Goal: Information Seeking & Learning: Learn about a topic

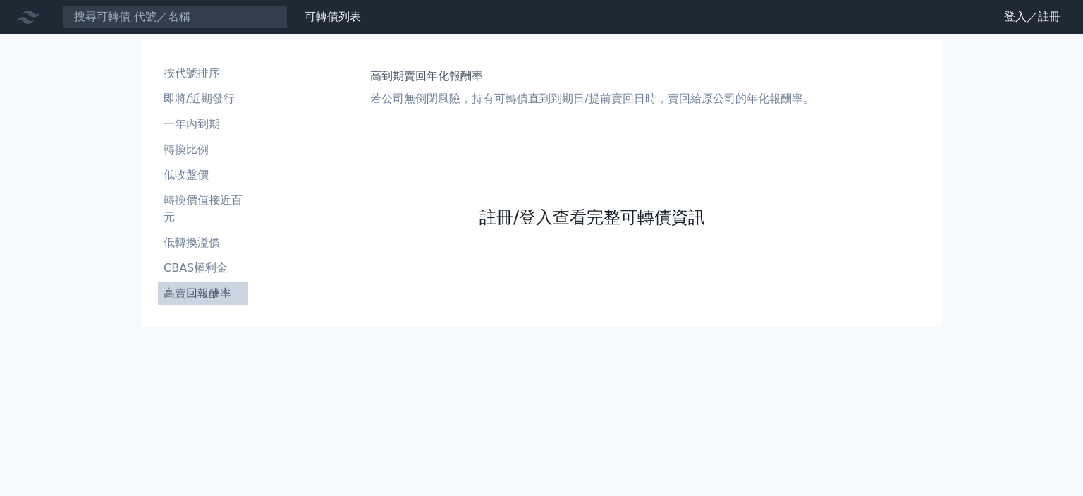
click at [596, 210] on link "註冊/登入查看完整可轉債資訊" at bounding box center [592, 217] width 226 height 23
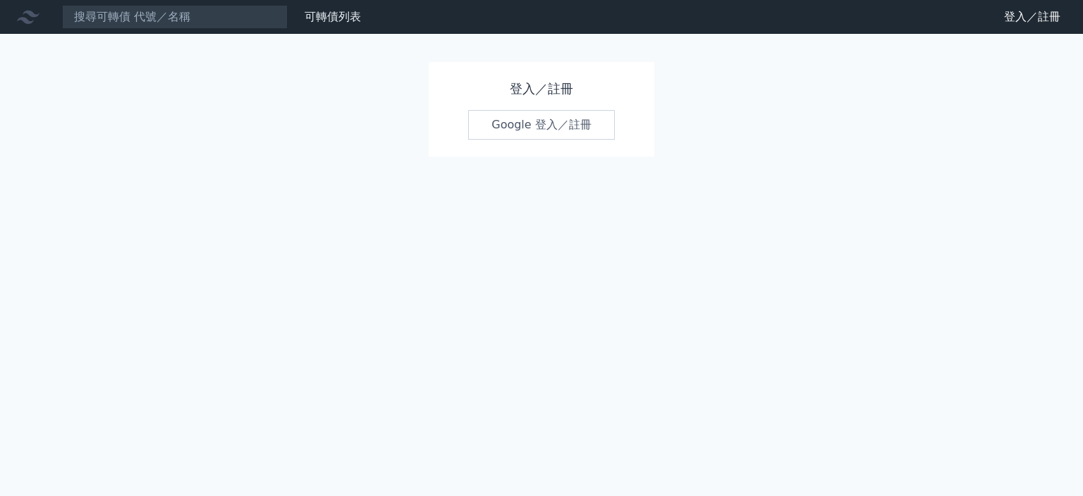
click at [522, 123] on link "Google 登入／註冊" at bounding box center [541, 125] width 147 height 30
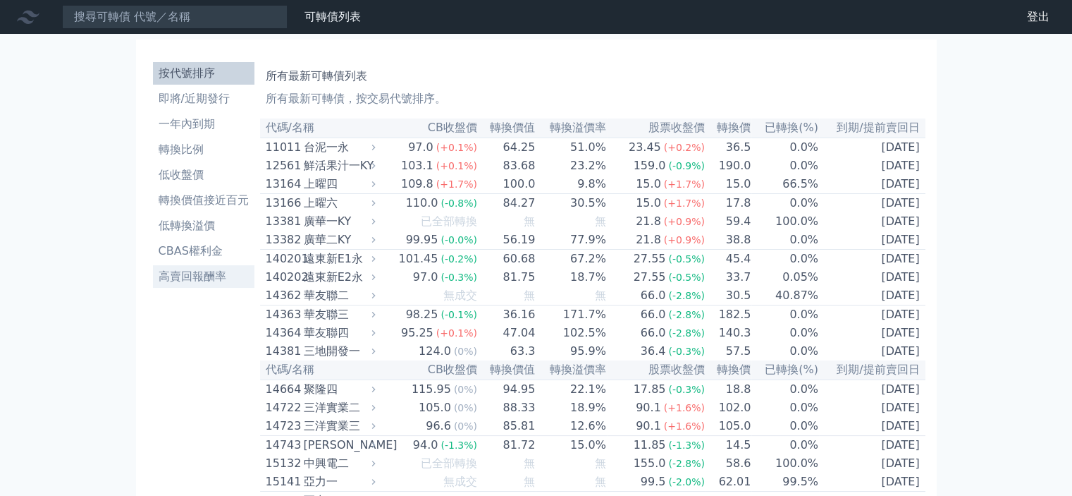
click at [194, 276] on li "高賣回報酬率" at bounding box center [204, 276] width 102 height 17
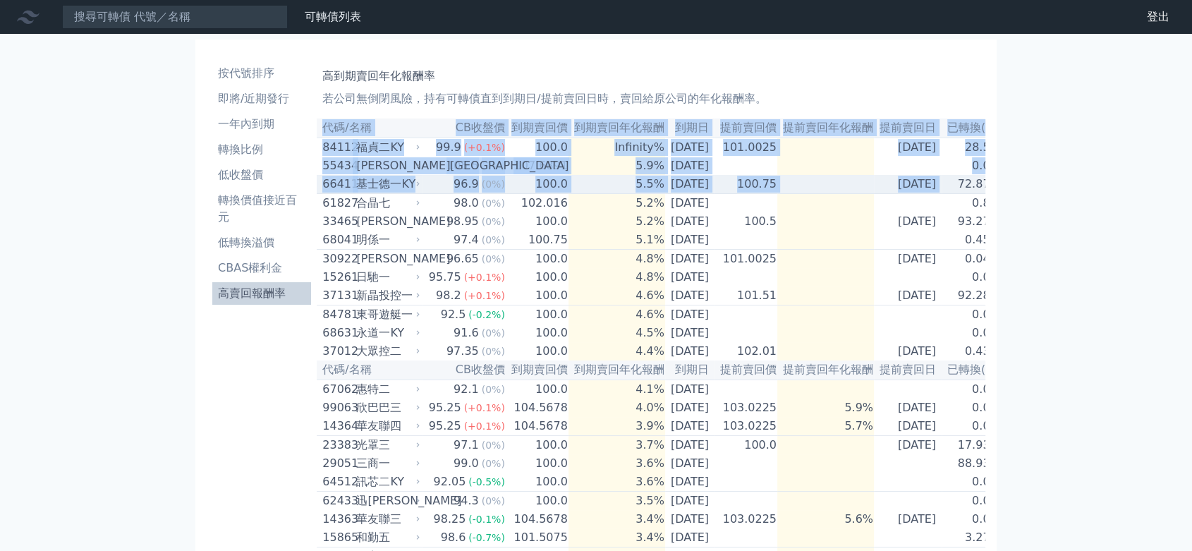
scroll to position [0, 28]
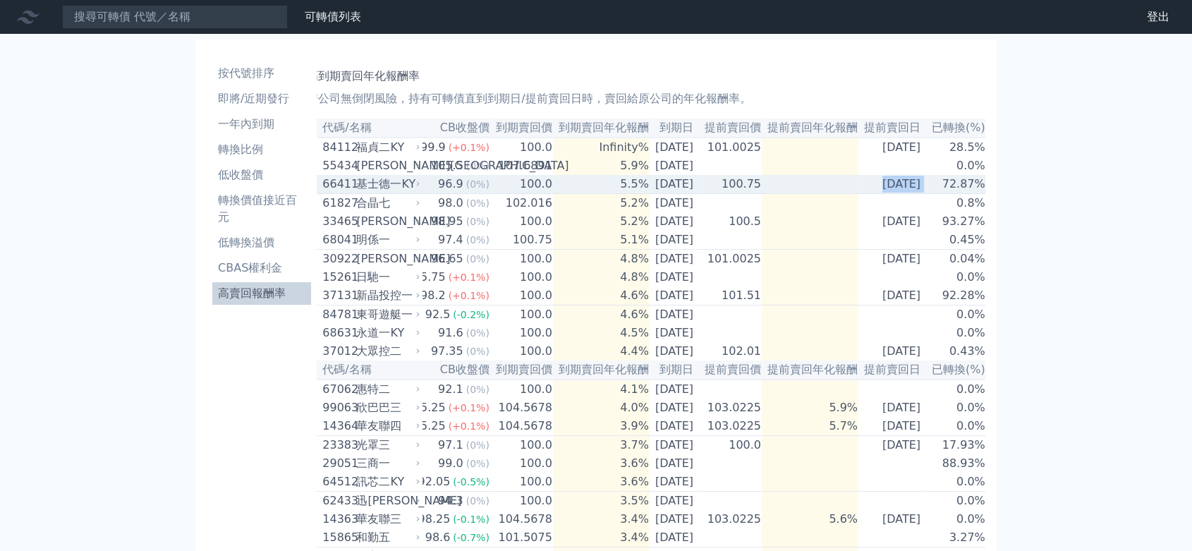
drag, startPoint x: 970, startPoint y: 190, endPoint x: 759, endPoint y: 188, distance: 210.1
click at [759, 188] on tr "66411 基士德一KY 96.9 (0%) 100.0 5.5% [DATE] 100.75 [DATE] 72.87%" at bounding box center [643, 184] width 684 height 19
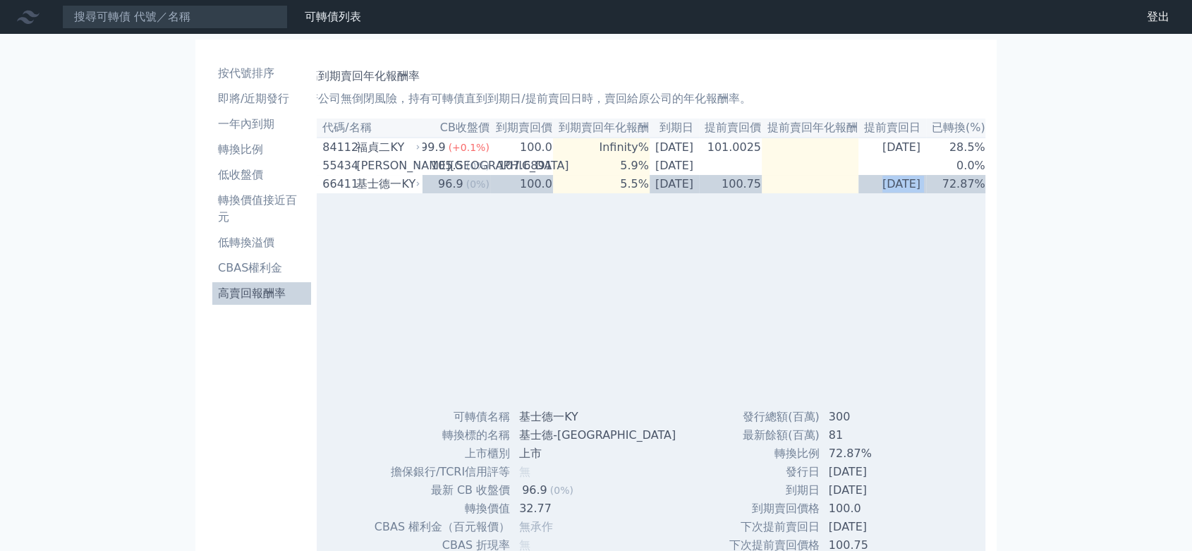
click at [833, 190] on td at bounding box center [810, 184] width 97 height 18
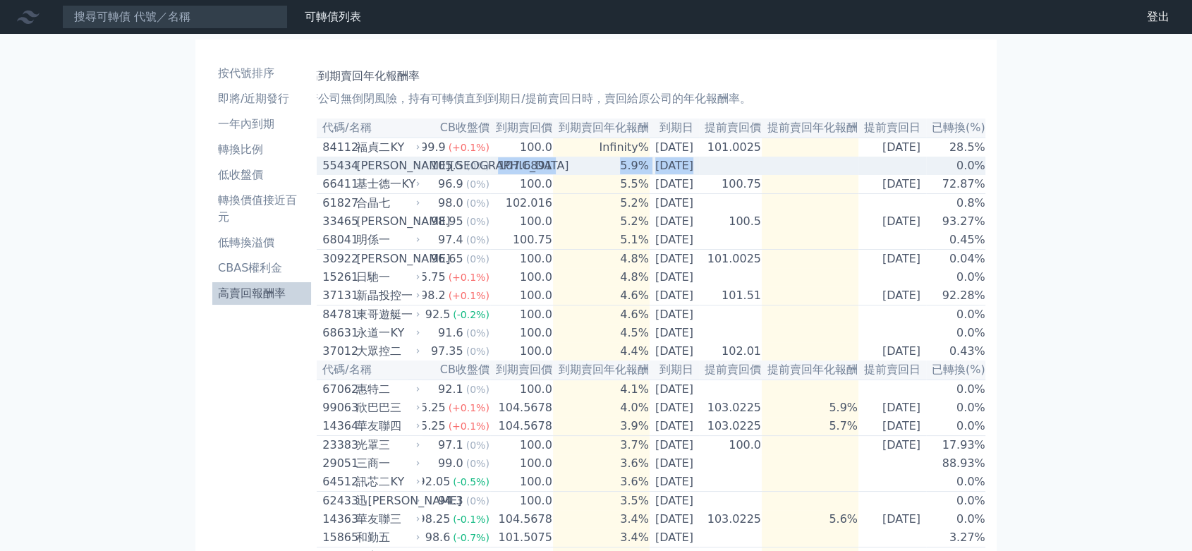
drag, startPoint x: 472, startPoint y: 166, endPoint x: 904, endPoint y: 165, distance: 432.2
click at [904, 165] on tr "55434 [PERSON_NAME][GEOGRAPHIC_DATA] 105.5 (0%) 107.6891 5.9% [DATE] 0.0%" at bounding box center [643, 166] width 684 height 18
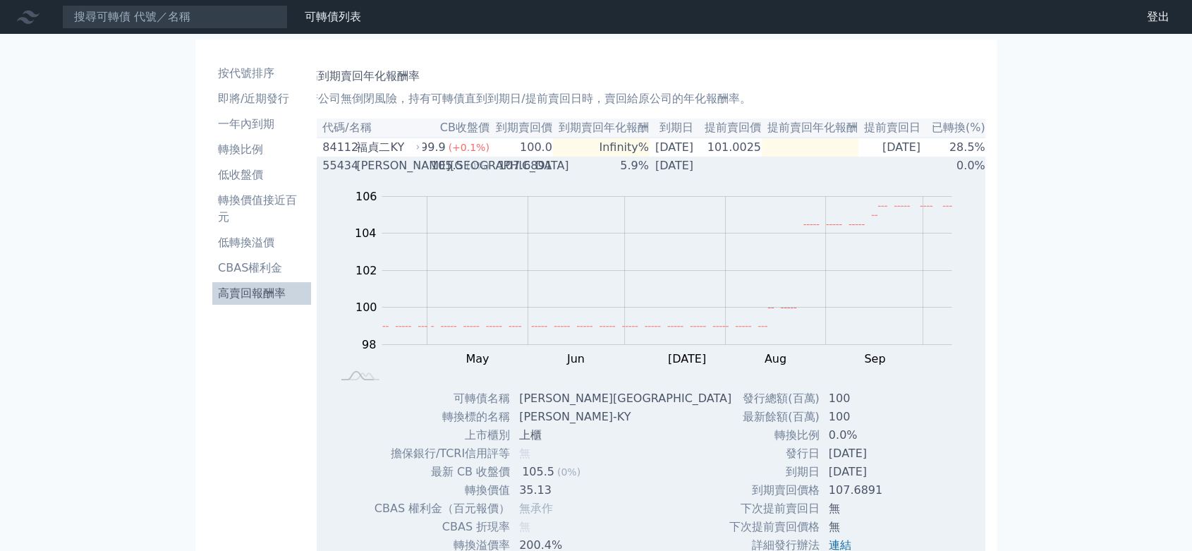
click at [927, 172] on td "0.0%" at bounding box center [956, 166] width 60 height 18
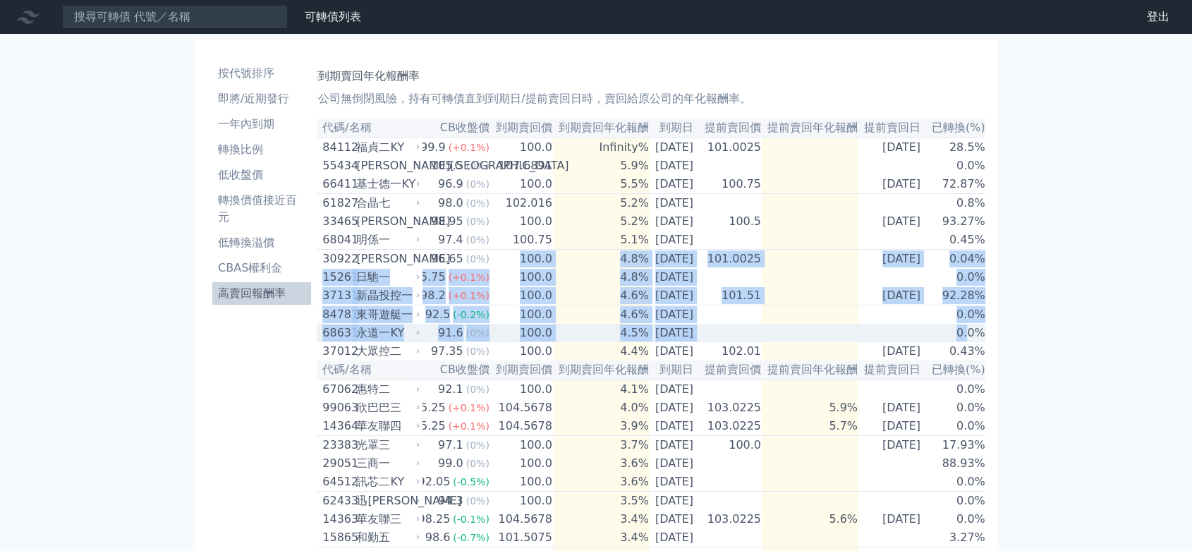
drag, startPoint x: 480, startPoint y: 274, endPoint x: 970, endPoint y: 353, distance: 496.4
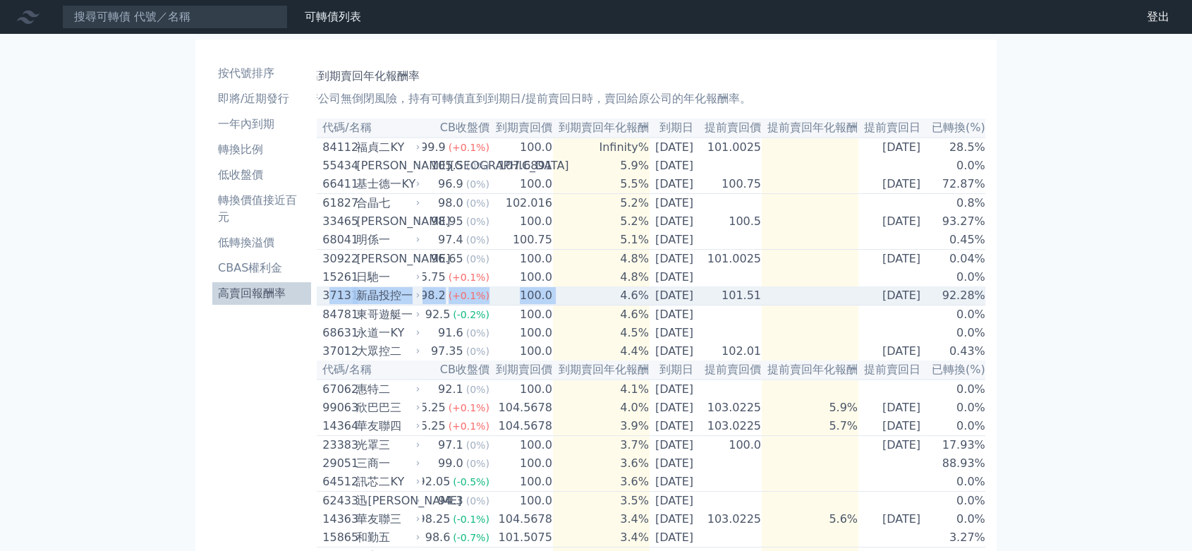
scroll to position [0, 0]
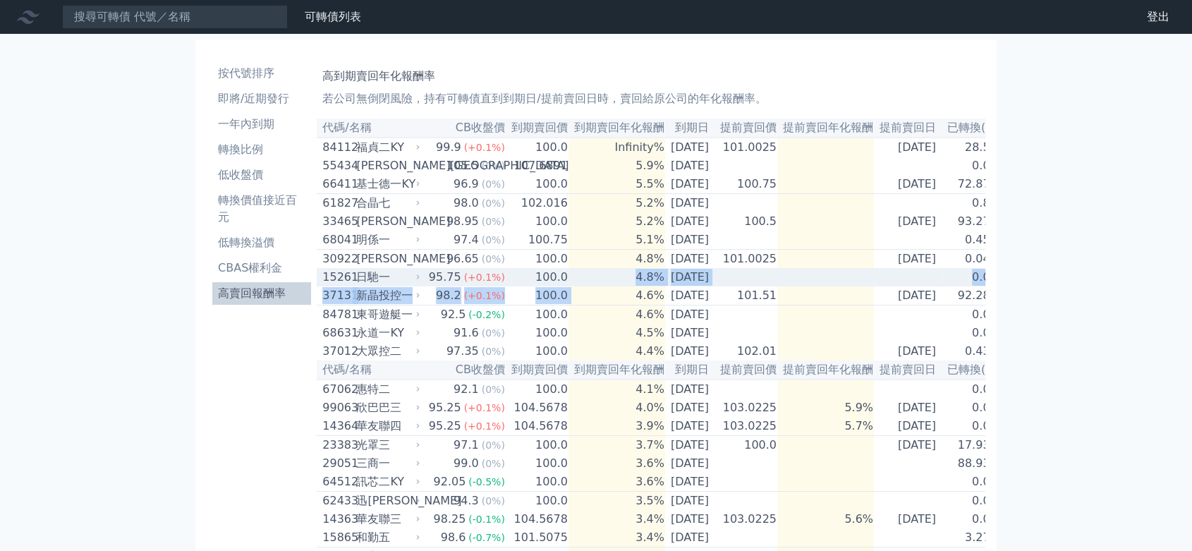
drag, startPoint x: 566, startPoint y: 311, endPoint x: 600, endPoint y: 288, distance: 40.7
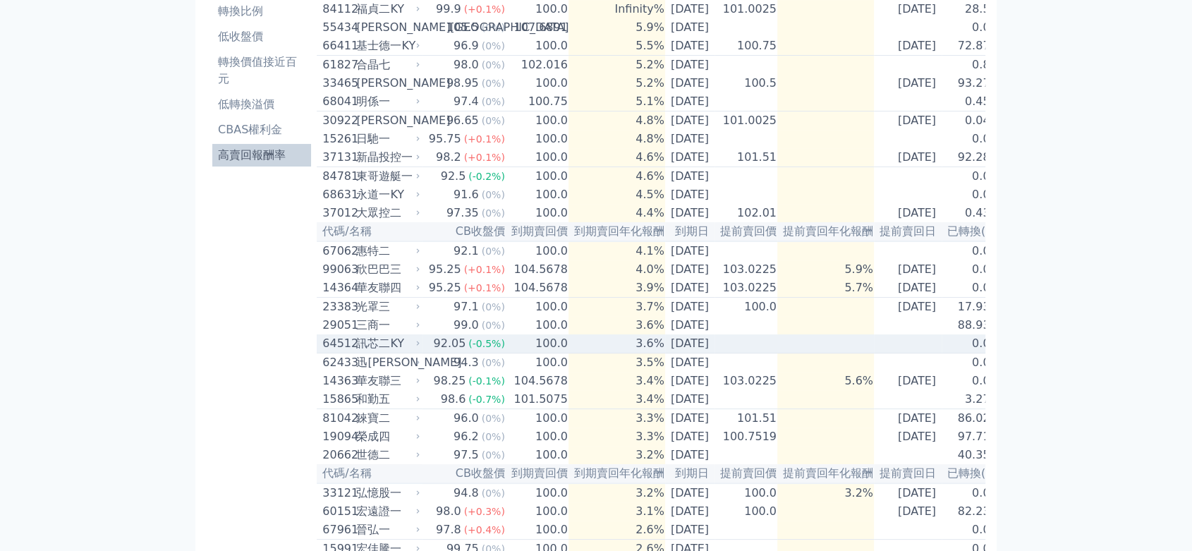
scroll to position [157, 0]
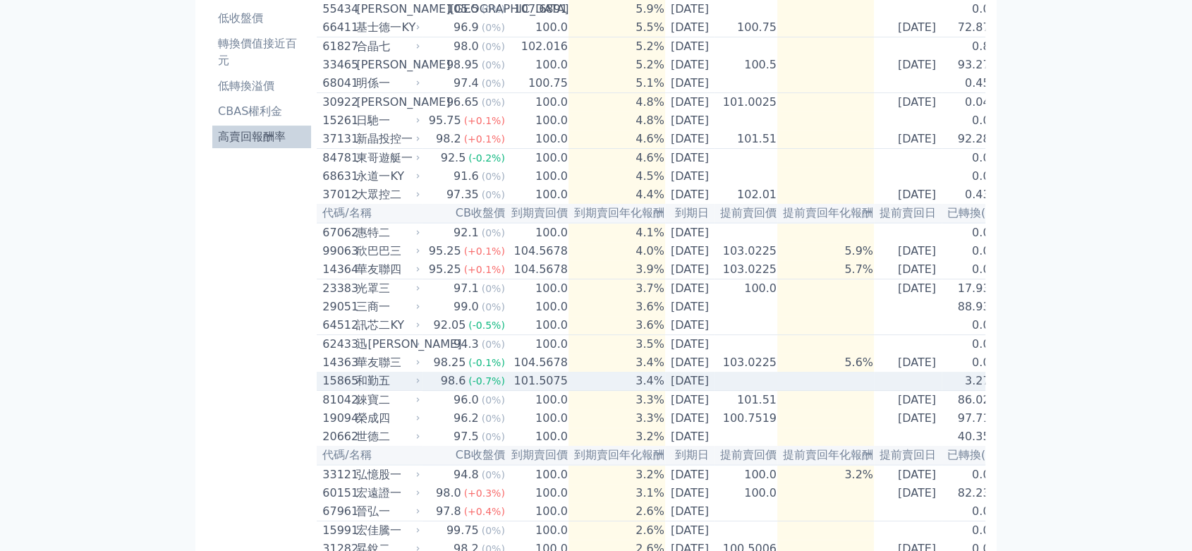
drag, startPoint x: 735, startPoint y: 408, endPoint x: 745, endPoint y: 408, distance: 9.2
click at [745, 391] on td at bounding box center [745, 381] width 63 height 19
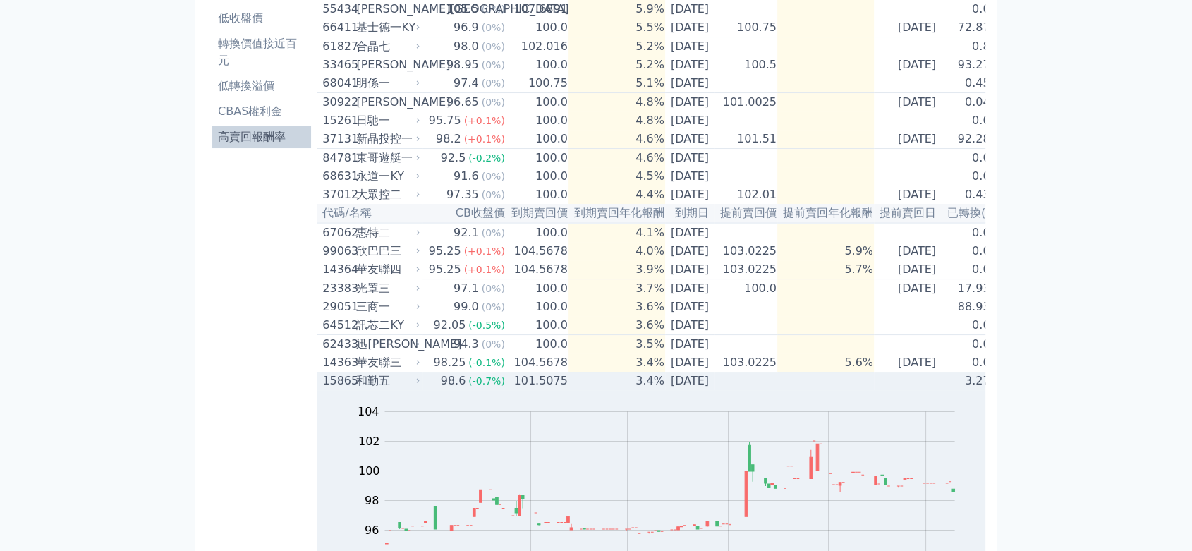
click at [746, 390] on td at bounding box center [745, 381] width 63 height 18
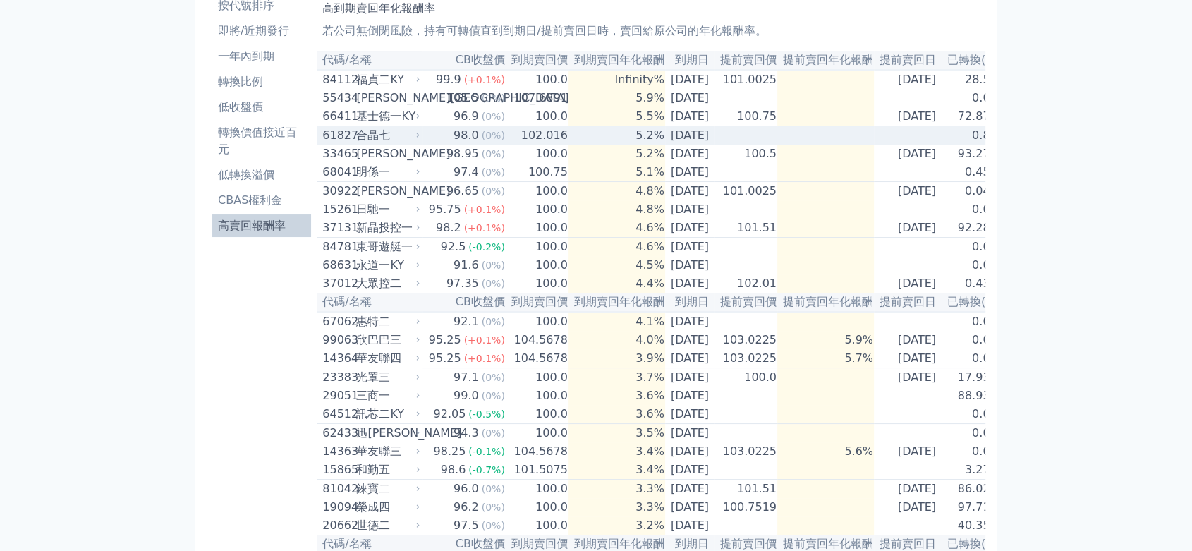
scroll to position [0, 0]
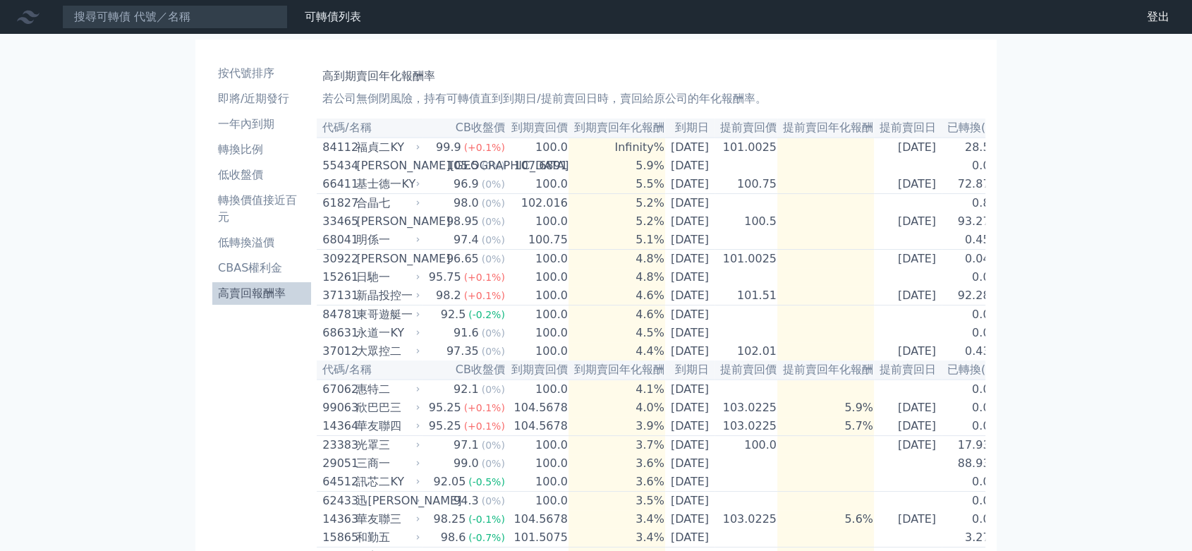
click at [266, 171] on li "低收盤價" at bounding box center [261, 174] width 99 height 17
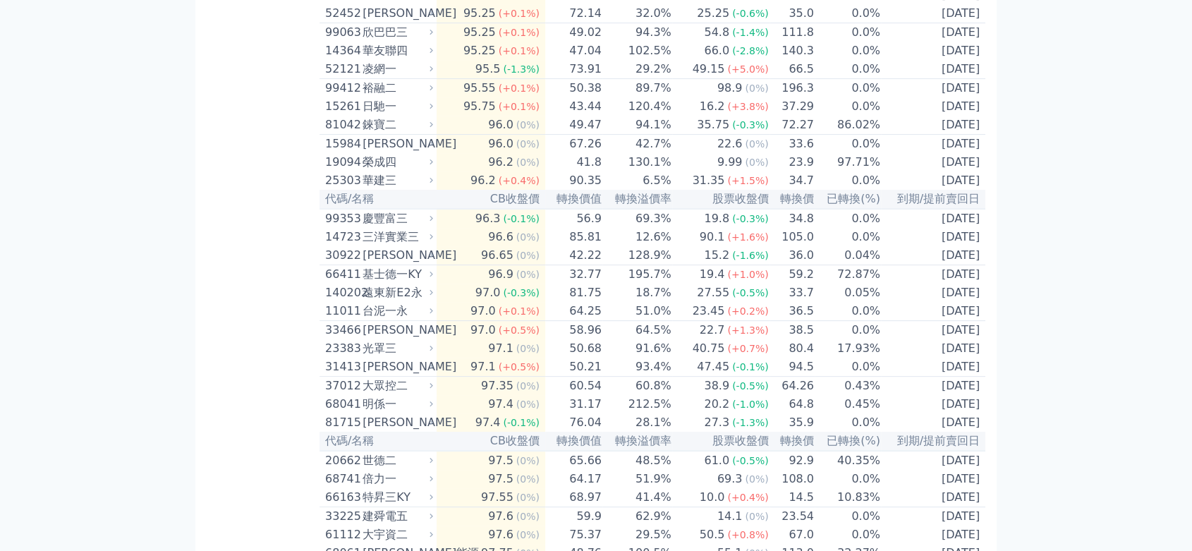
scroll to position [470, 0]
